Goal: Find specific page/section: Find specific page/section

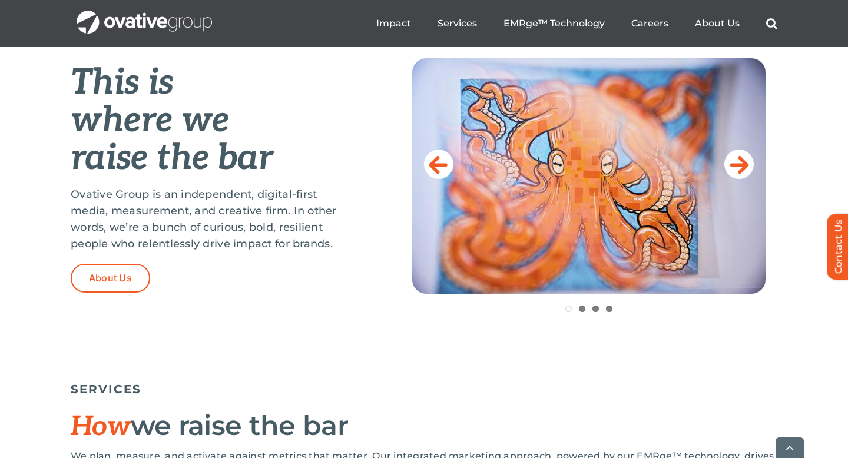
scroll to position [497, 0]
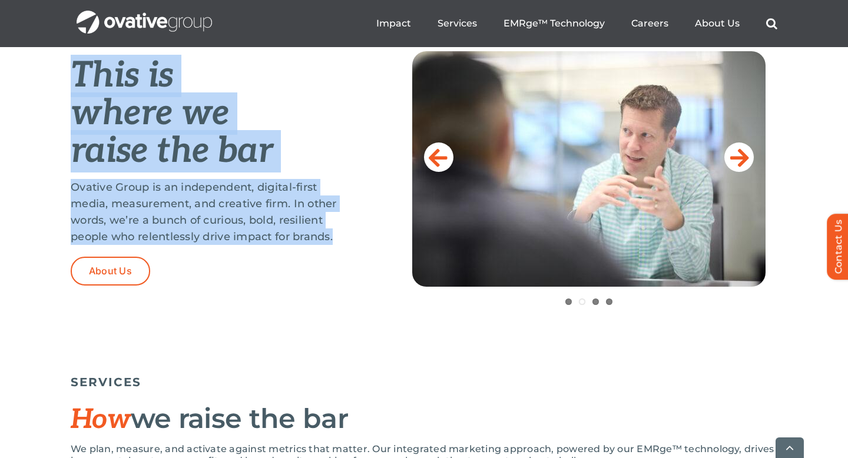
drag, startPoint x: 73, startPoint y: 75, endPoint x: 338, endPoint y: 250, distance: 317.5
click at [338, 250] on div "This is where we raise the bar Ovative Group is an independent, digital-first m…" at bounding box center [212, 168] width 283 height 234
copy div "This is where we raise the bar Ovative Group is an independent, digital-first m…"
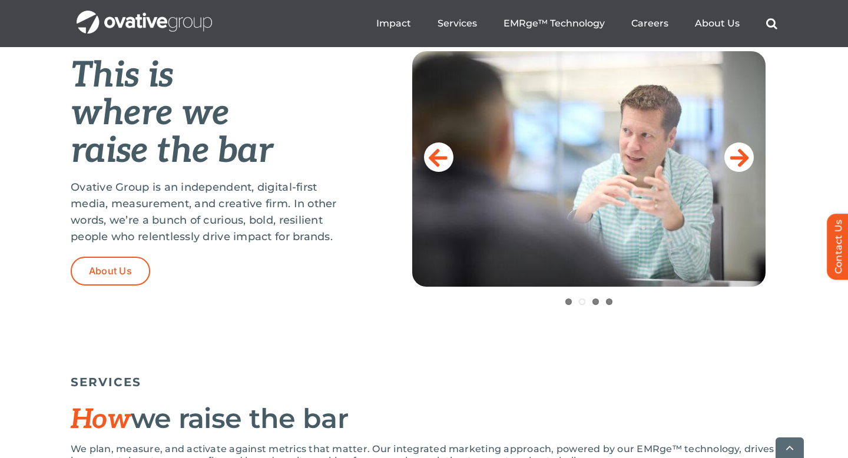
click at [247, 302] on div "This is where we raise the bar Ovative Group is an independent, digital-first m…" at bounding box center [424, 186] width 707 height 271
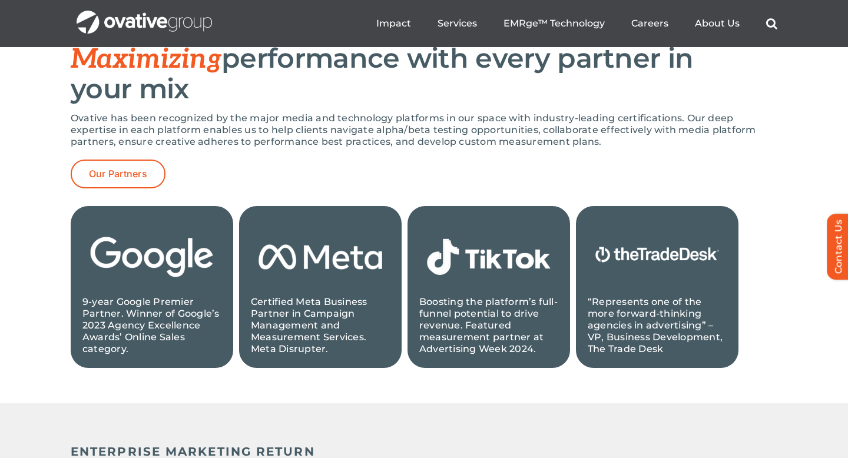
scroll to position [1192, 0]
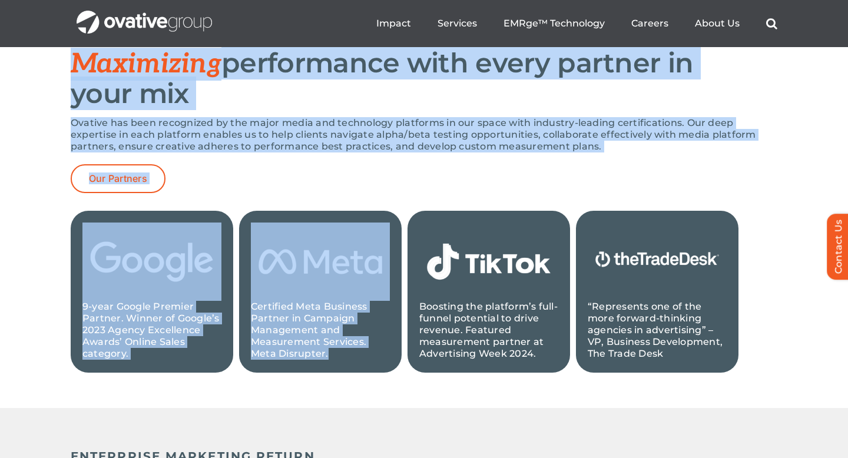
drag, startPoint x: 64, startPoint y: 61, endPoint x: 397, endPoint y: 378, distance: 460.1
click at [397, 378] on div "PARTNERSHIPS Maximizing performance with every partner in your mix Ovative has …" at bounding box center [424, 202] width 848 height 412
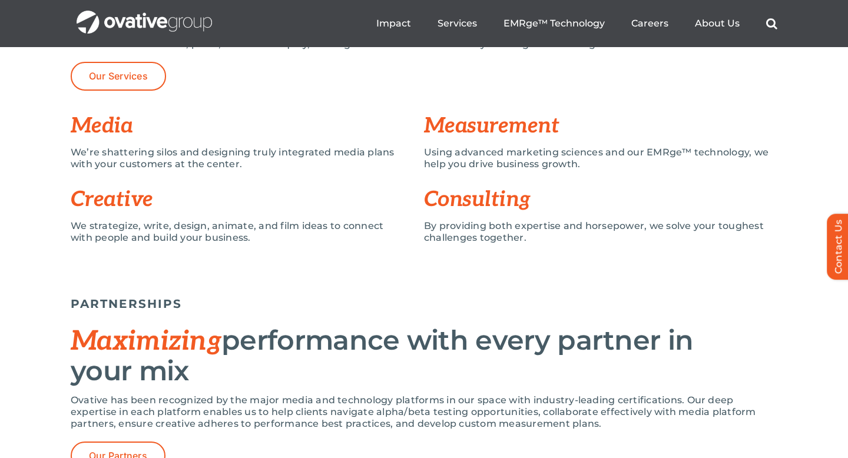
scroll to position [659, 0]
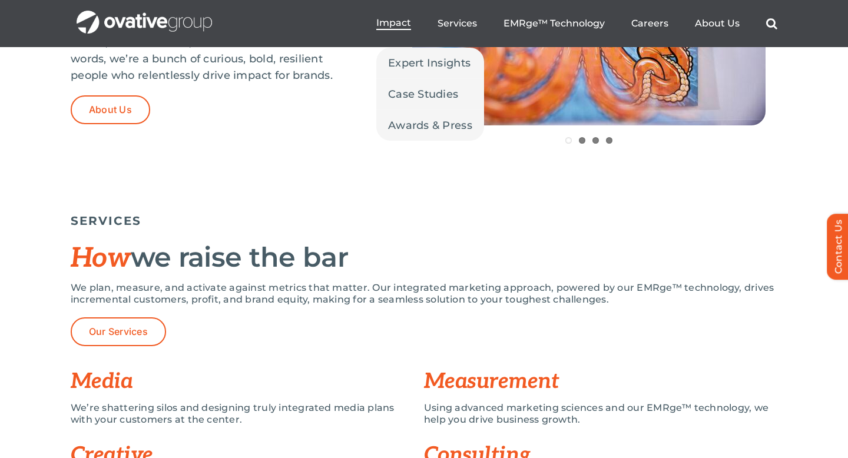
click at [399, 24] on span "Impact" at bounding box center [393, 23] width 35 height 12
